Goal: Information Seeking & Learning: Learn about a topic

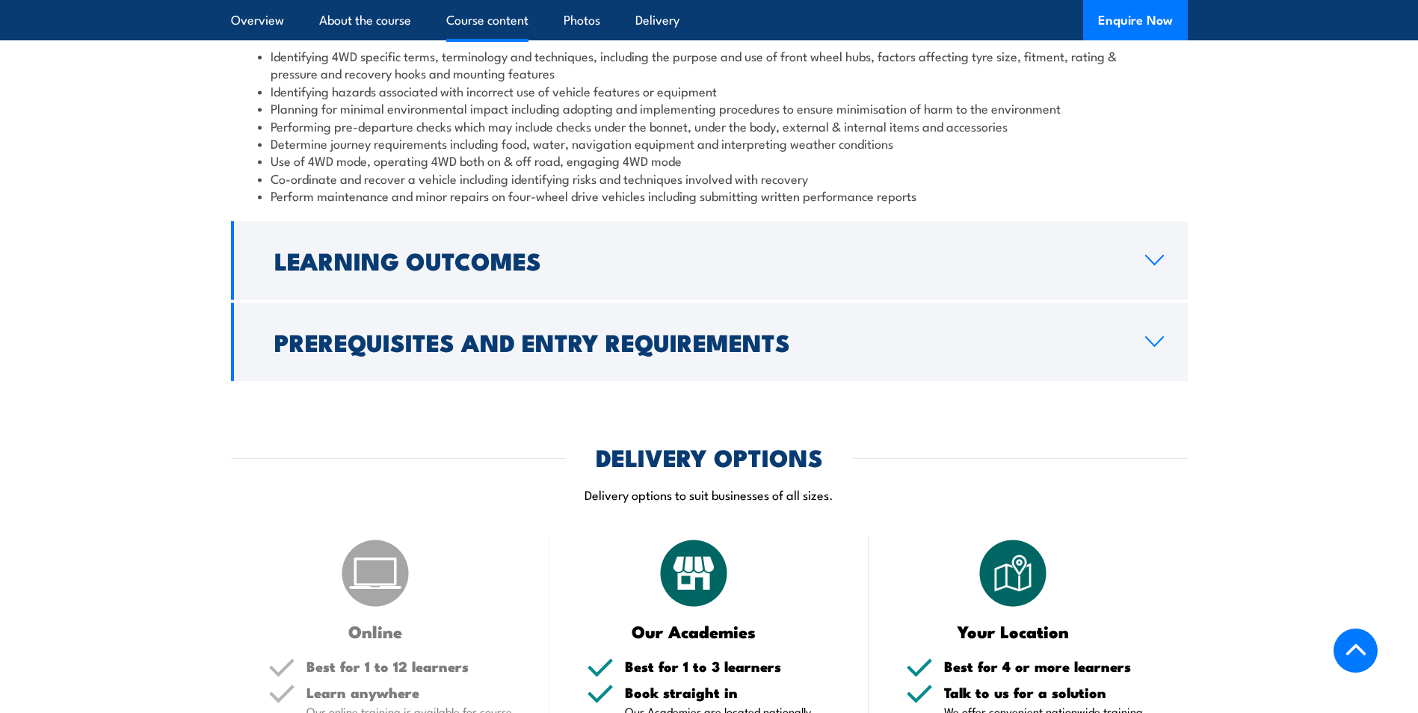
scroll to position [1421, 0]
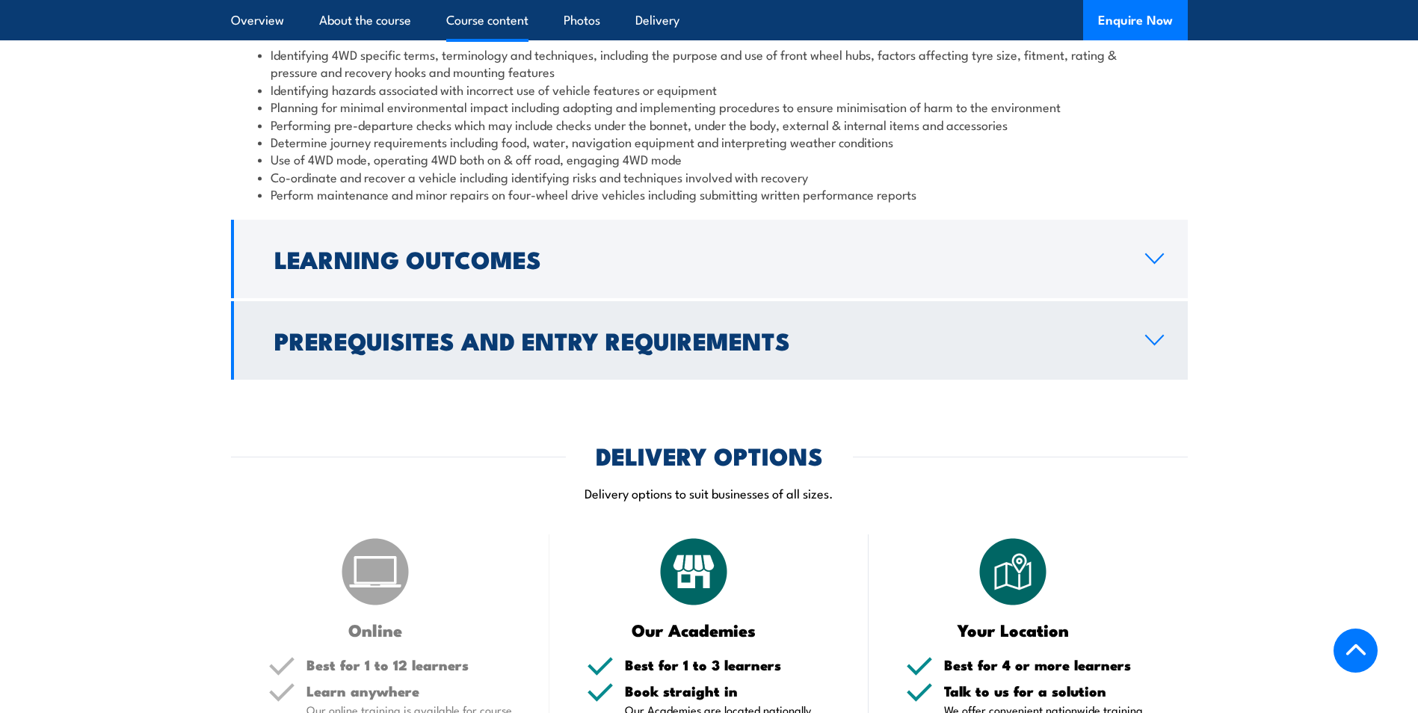
click at [975, 339] on h2 "Prerequisites and Entry Requirements" at bounding box center [697, 340] width 847 height 21
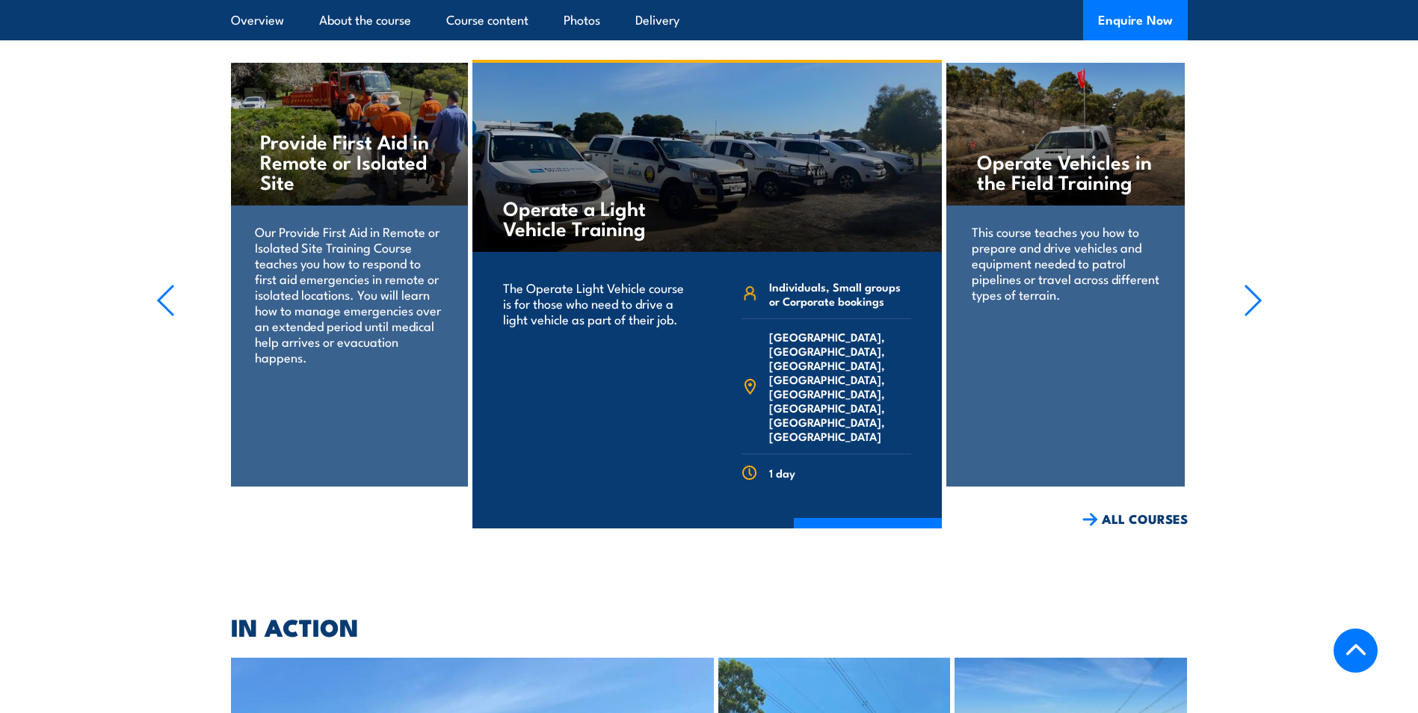
scroll to position [2467, 0]
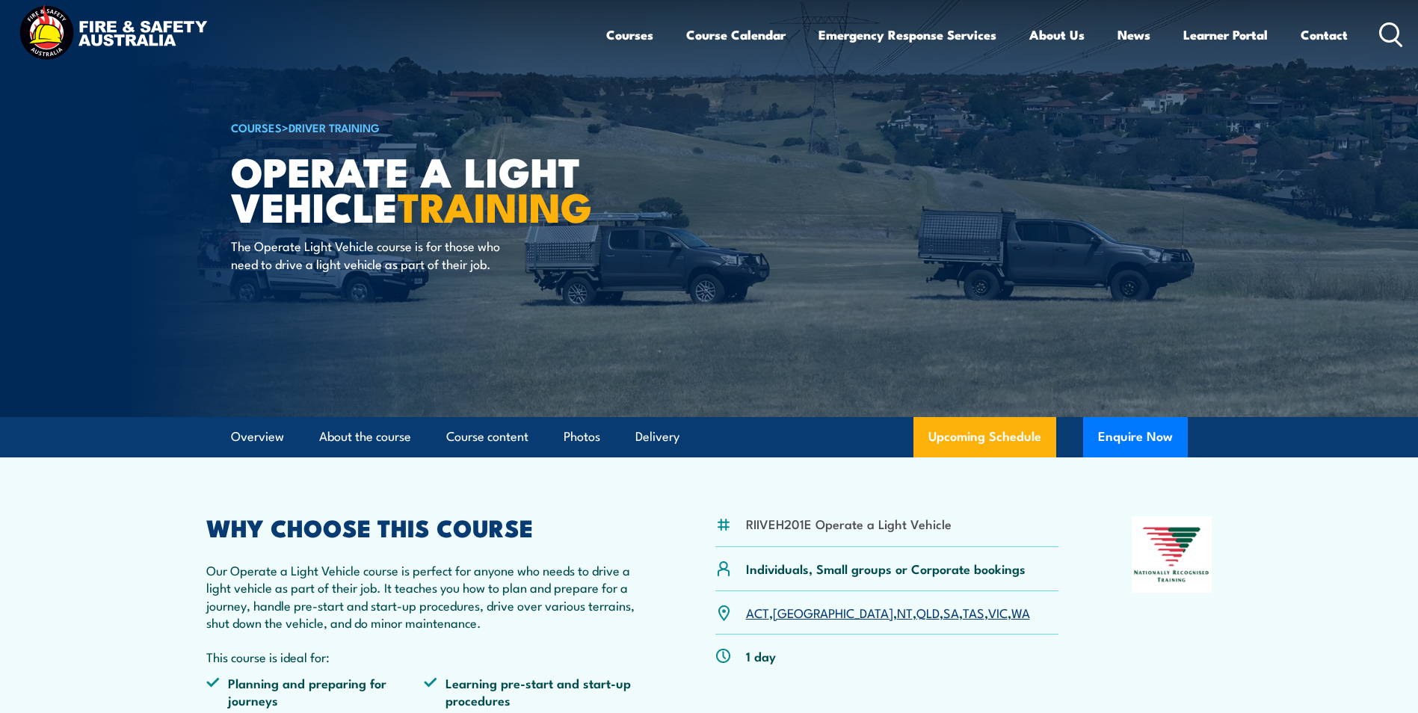
scroll to position [299, 0]
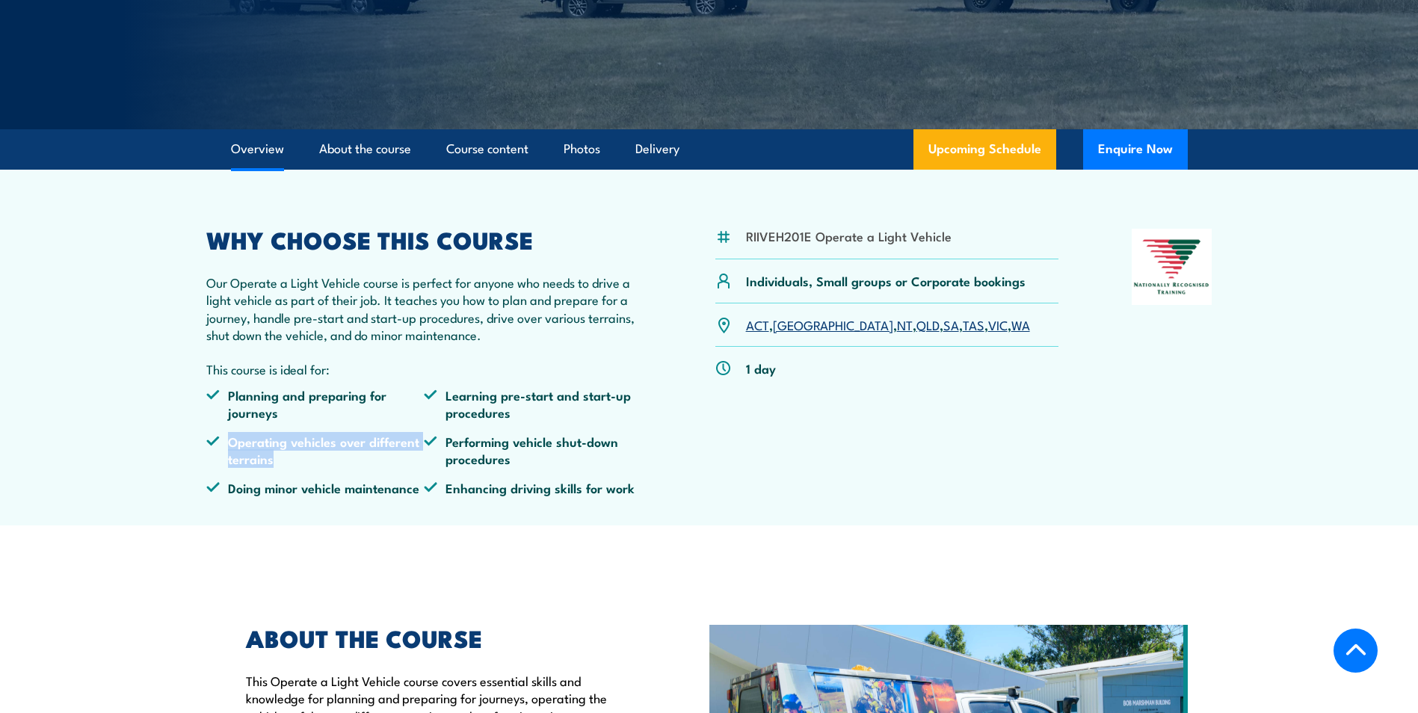
drag, startPoint x: 231, startPoint y: 440, endPoint x: 294, endPoint y: 459, distance: 65.7
click at [294, 459] on li "Operating vehicles over different terrains" at bounding box center [315, 450] width 218 height 35
drag, startPoint x: 236, startPoint y: 496, endPoint x: 400, endPoint y: 496, distance: 163.7
click at [399, 496] on li "Doing minor vehicle maintenance" at bounding box center [315, 487] width 218 height 17
drag, startPoint x: 503, startPoint y: 489, endPoint x: 647, endPoint y: 487, distance: 143.6
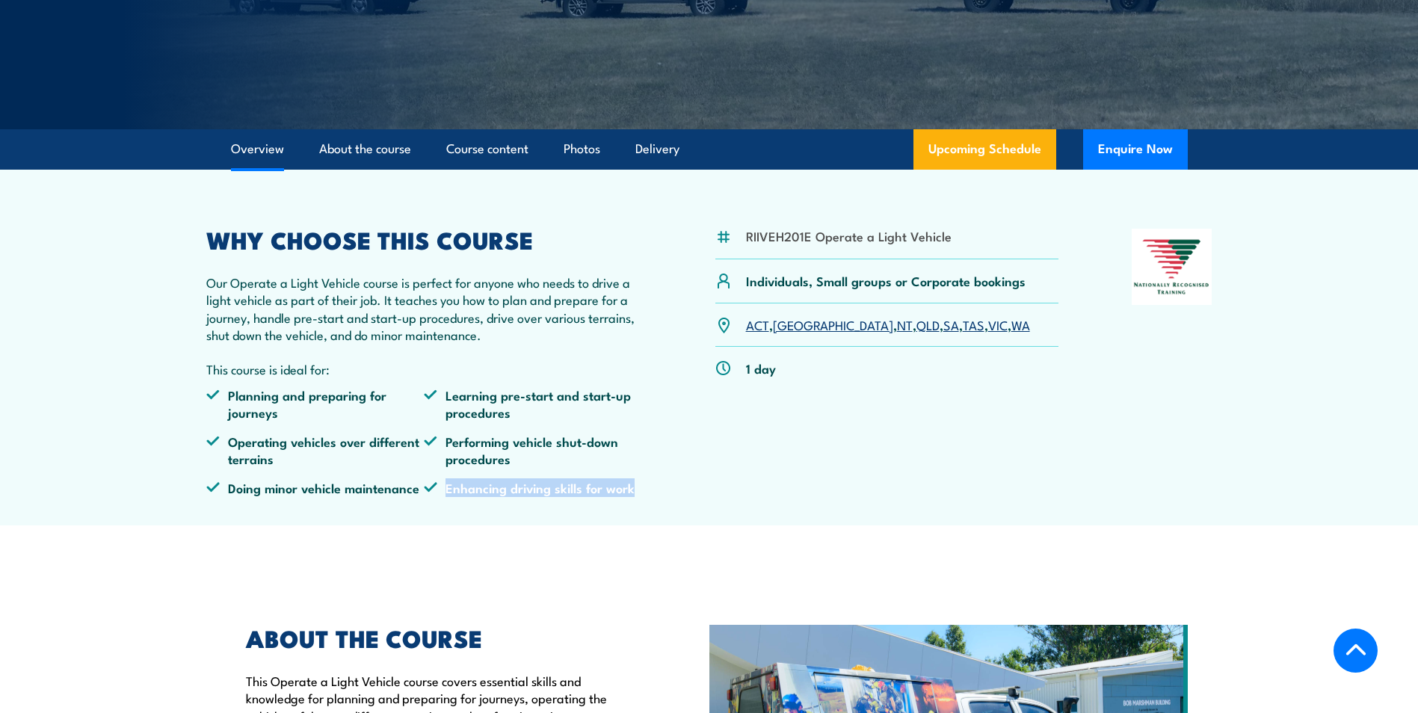
click at [647, 487] on div "RIIVEH201E Operate a Light Vehicle Individuals, Small groups or Corporate booki…" at bounding box center [709, 368] width 1006 height 279
drag, startPoint x: 516, startPoint y: 465, endPoint x: 446, endPoint y: 445, distance: 73.1
click at [446, 445] on li "Performing vehicle shut-down procedures" at bounding box center [533, 450] width 218 height 35
click at [548, 464] on li "Performing vehicle shut-down procedures" at bounding box center [533, 450] width 218 height 35
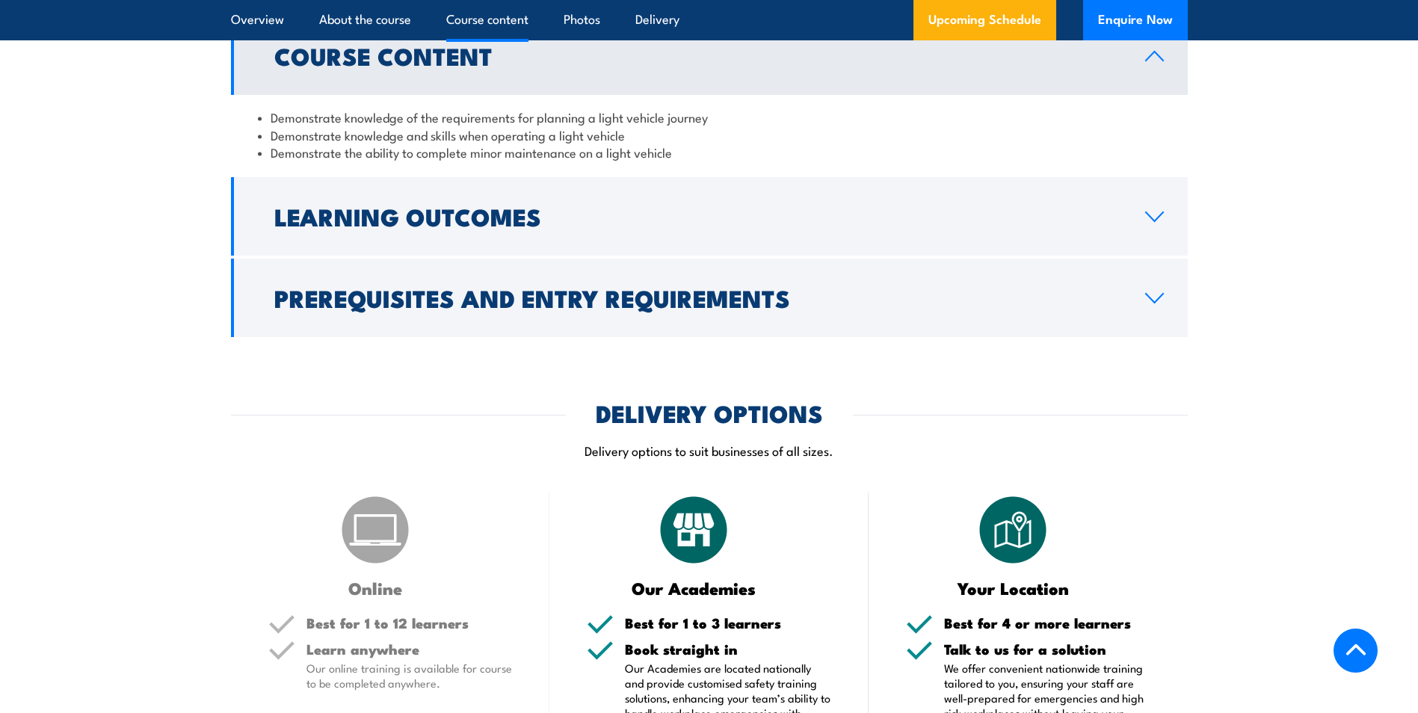
scroll to position [1271, 0]
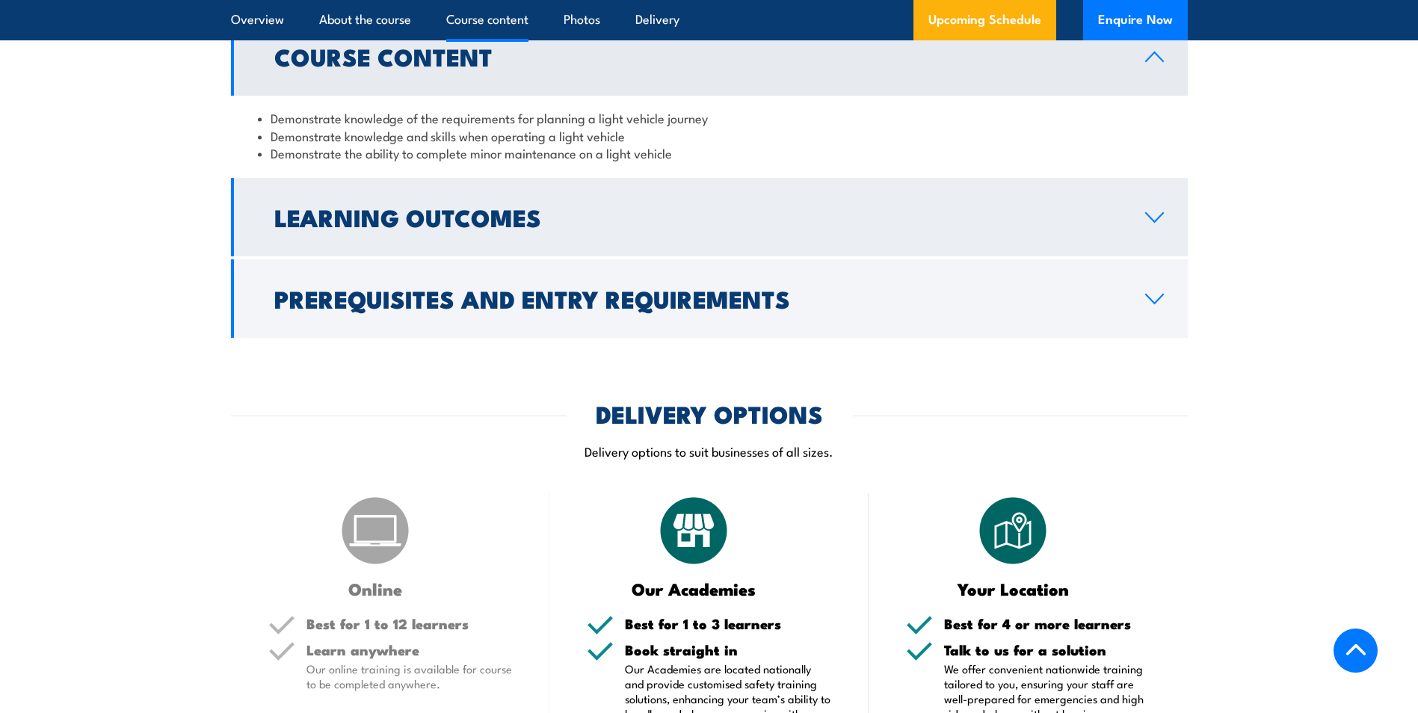
click at [550, 222] on h2 "Learning Outcomes" at bounding box center [697, 216] width 847 height 21
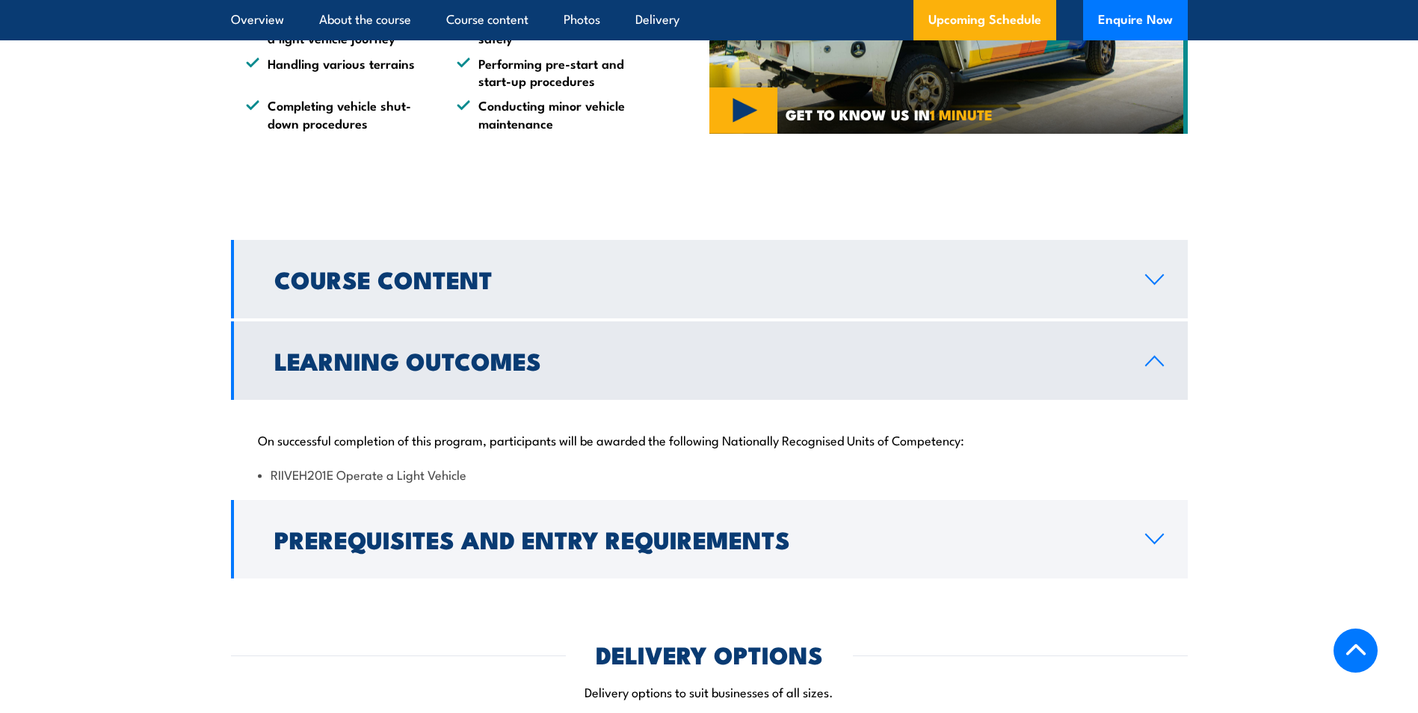
scroll to position [1047, 0]
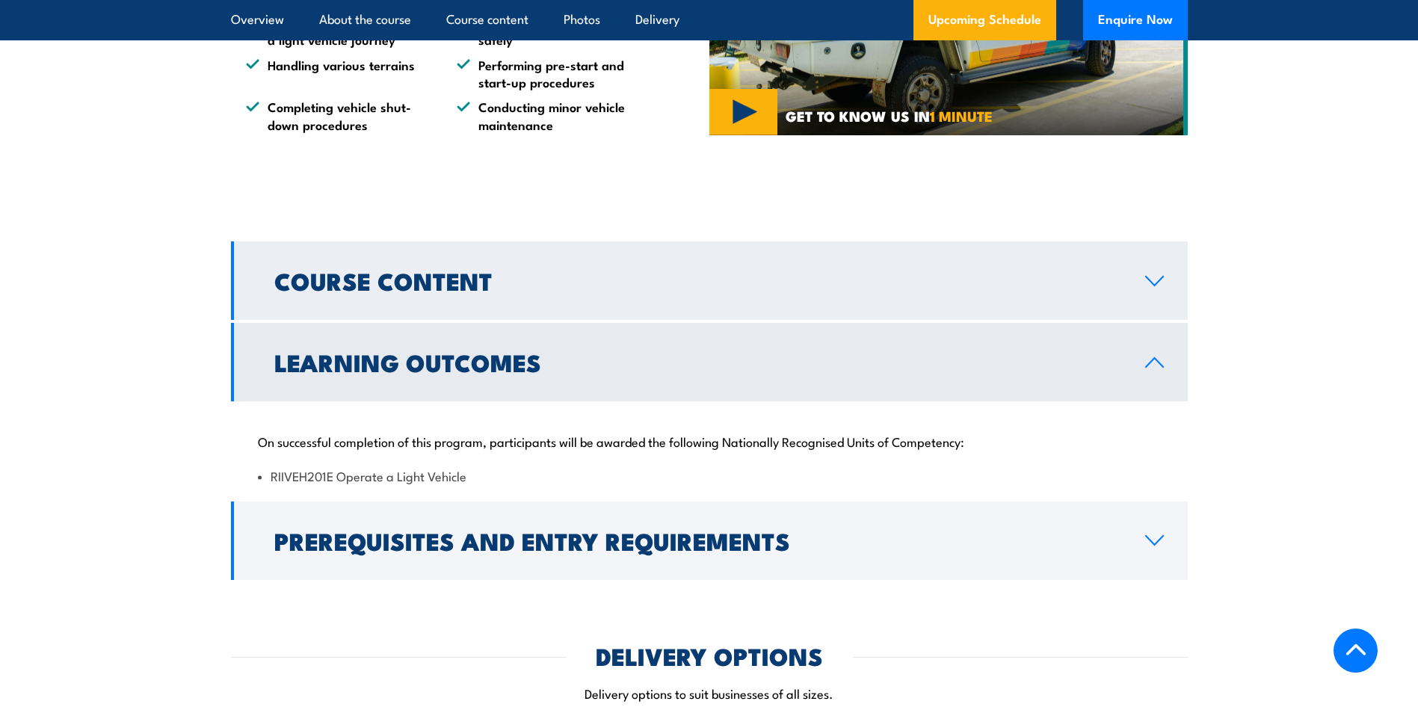
click at [597, 287] on h2 "Course Content" at bounding box center [697, 280] width 847 height 21
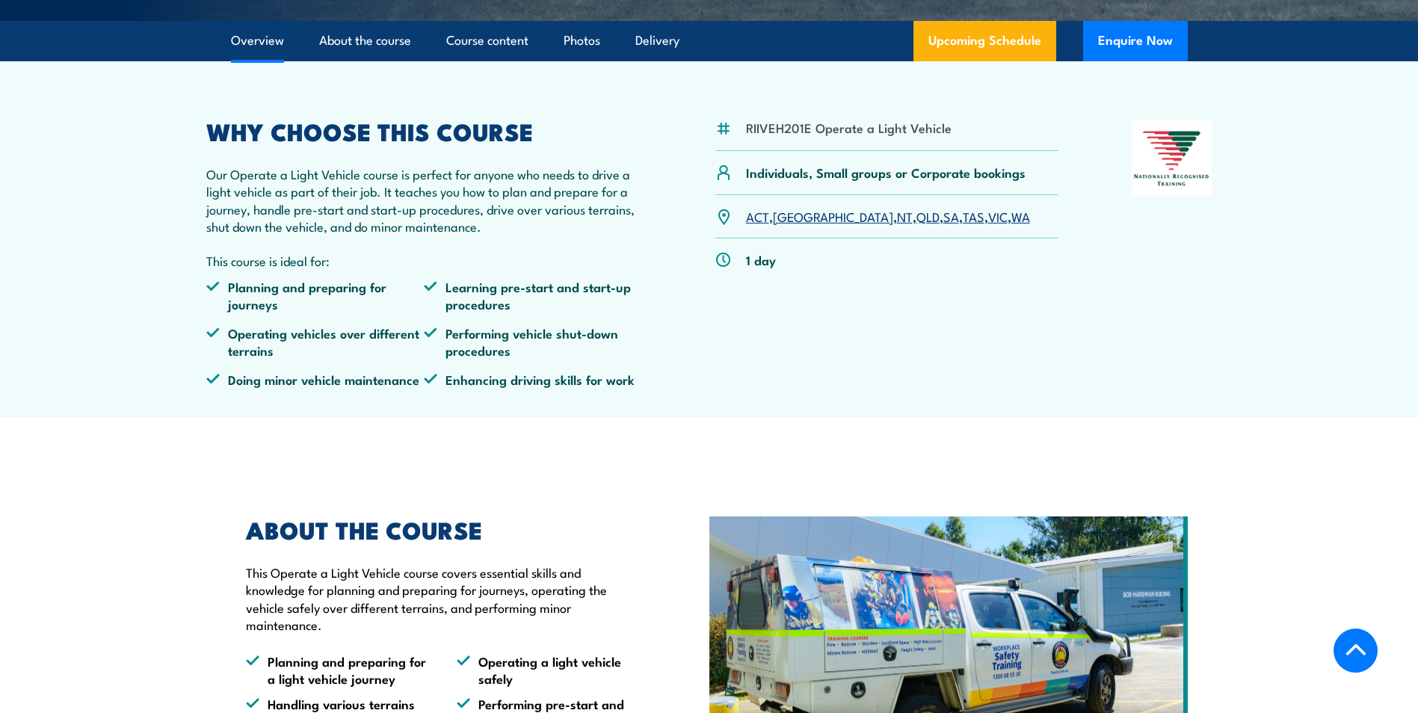
scroll to position [374, 0]
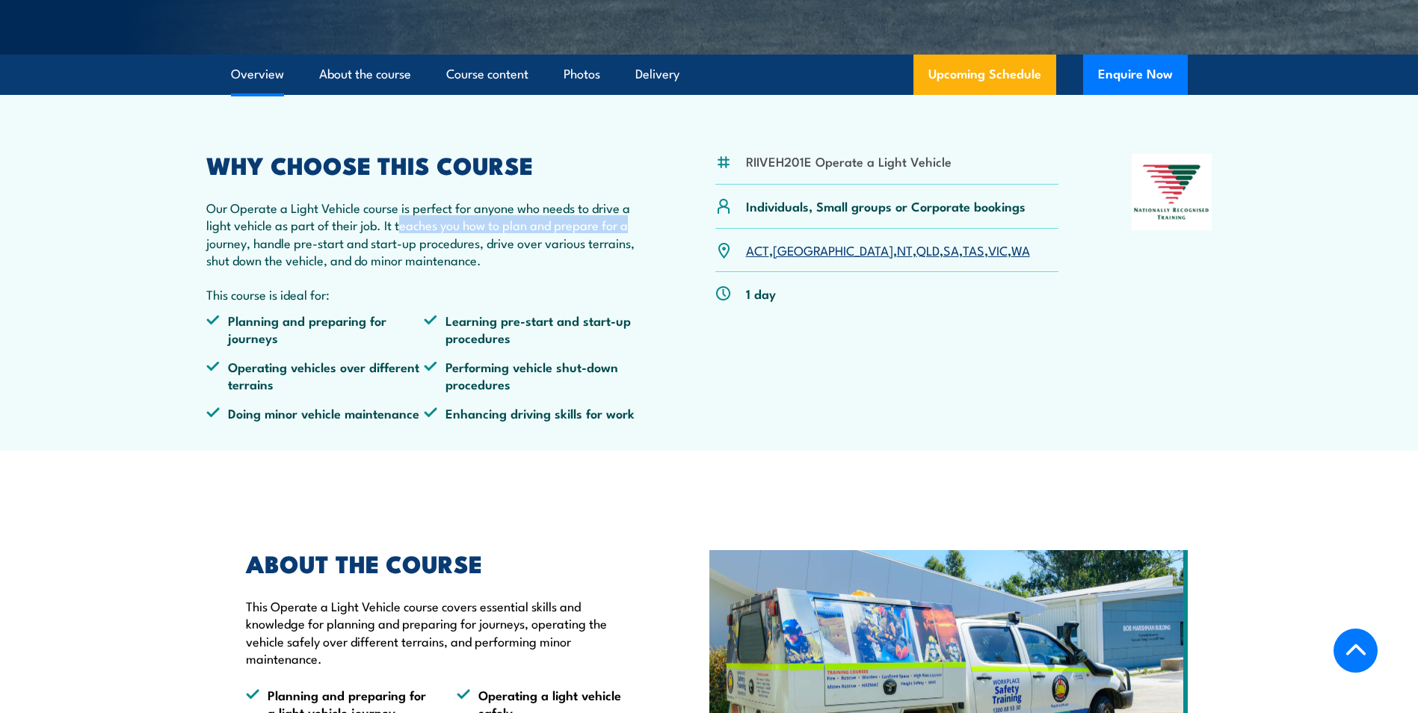
drag, startPoint x: 424, startPoint y: 227, endPoint x: 632, endPoint y: 232, distance: 207.9
click at [633, 232] on p "Our Operate a Light Vehicle course is perfect for anyone who needs to drive a l…" at bounding box center [424, 234] width 437 height 70
drag, startPoint x: 264, startPoint y: 243, endPoint x: 633, endPoint y: 247, distance: 368.6
click at [633, 247] on p "Our Operate a Light Vehicle course is perfect for anyone who needs to drive a l…" at bounding box center [424, 234] width 437 height 70
drag, startPoint x: 213, startPoint y: 262, endPoint x: 497, endPoint y: 265, distance: 284.1
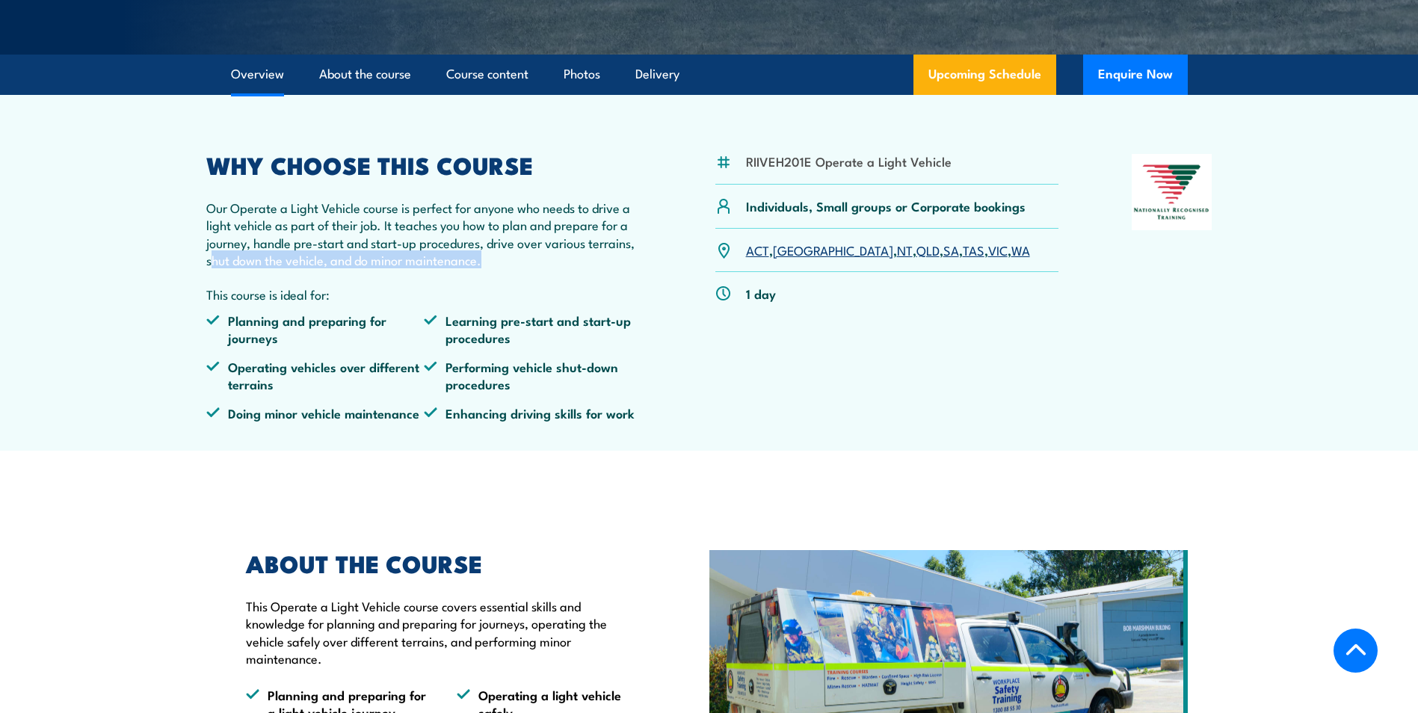
click at [497, 265] on p "Our Operate a Light Vehicle course is perfect for anyone who needs to drive a l…" at bounding box center [424, 234] width 437 height 70
click at [472, 254] on p "Our Operate a Light Vehicle course is perfect for anyone who needs to drive a l…" at bounding box center [424, 234] width 437 height 70
